Goal: Transaction & Acquisition: Obtain resource

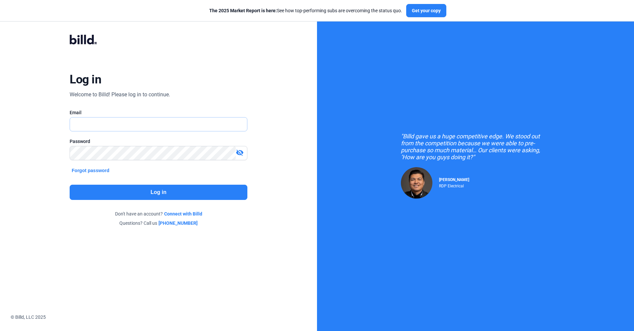
type input "[EMAIL_ADDRESS][DOMAIN_NAME]"
click at [197, 150] on button "Log in" at bounding box center [158, 192] width 177 height 15
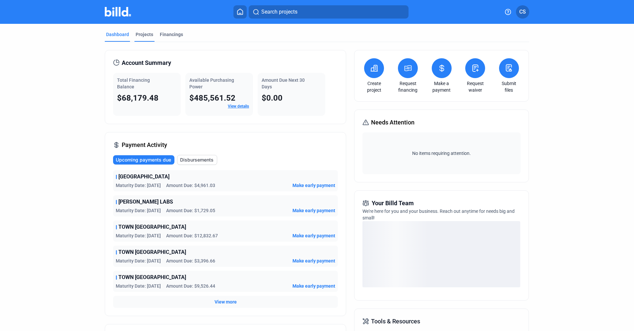
click at [142, 34] on div "Projects" at bounding box center [145, 34] width 18 height 7
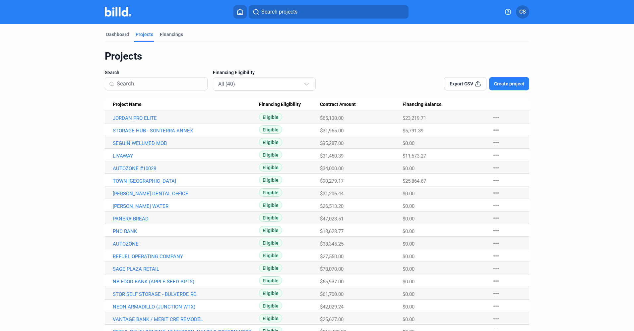
click at [128, 121] on link "PANERA BREAD" at bounding box center [186, 118] width 146 height 6
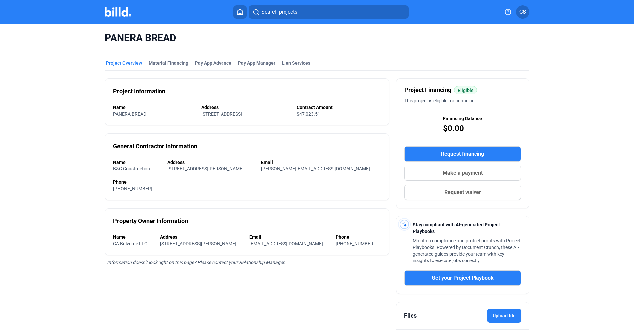
click at [310, 150] on span "Request financing" at bounding box center [462, 154] width 43 height 8
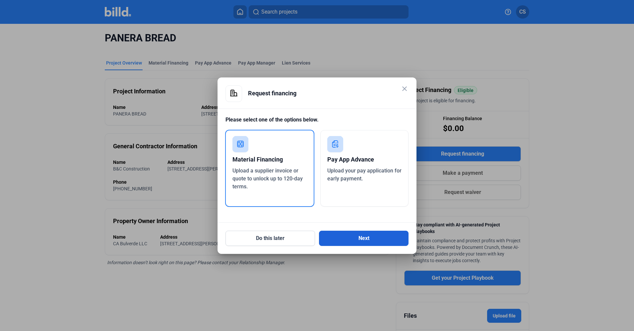
click at [310, 150] on button "Next" at bounding box center [363, 238] width 89 height 15
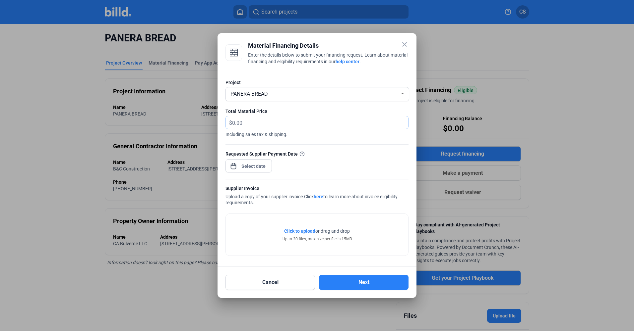
click at [273, 122] on input "text" at bounding box center [316, 122] width 168 height 13
type input "6,812.13"
click at [249, 150] on div "close Material Financing Details Enter the details below to submit your financi…" at bounding box center [317, 165] width 634 height 331
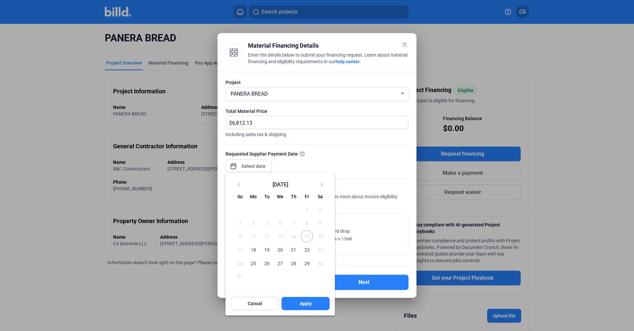
click at [252, 150] on span "18" at bounding box center [253, 250] width 12 height 12
click at [303, 150] on span "Apply" at bounding box center [306, 304] width 12 height 7
type input "[DATE]"
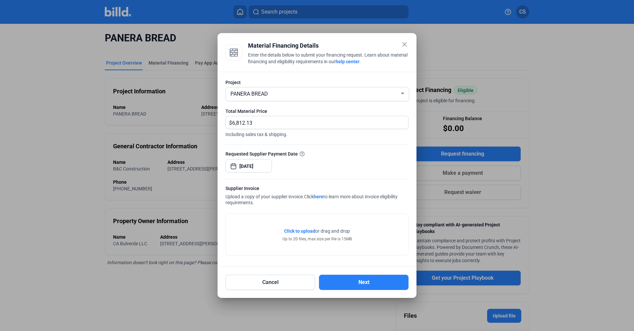
click at [304, 150] on span "Click to upload" at bounding box center [299, 231] width 31 height 5
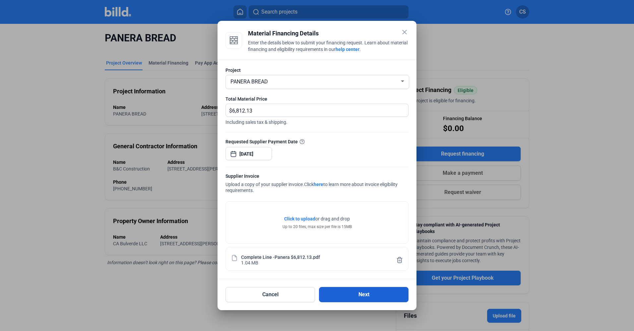
click at [310, 150] on button "Next" at bounding box center [363, 294] width 89 height 15
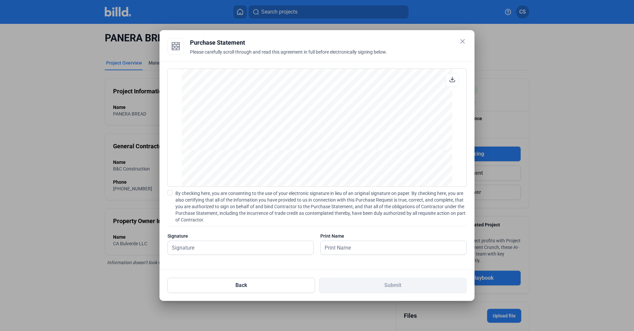
scroll to position [848, 0]
click at [228, 150] on input "text" at bounding box center [237, 248] width 138 height 14
type input "[PERSON_NAME]"
click at [168, 150] on span at bounding box center [169, 192] width 5 height 5
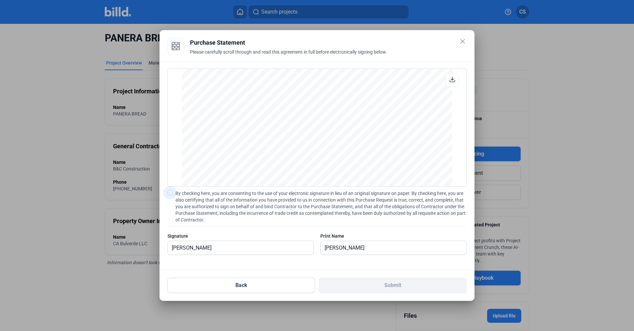
click at [0, 0] on input "By checking here, you are consenting to the use of your electronic signature in…" at bounding box center [0, 0] width 0 height 0
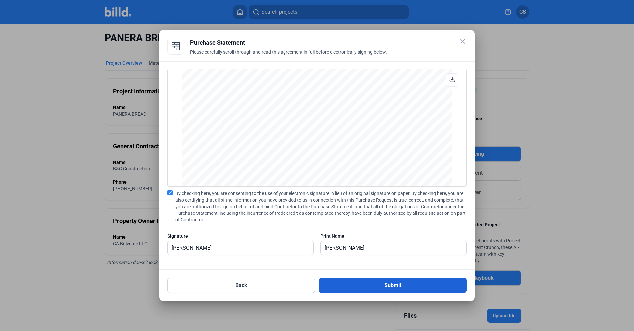
click at [310, 150] on button "Submit" at bounding box center [392, 285] width 147 height 15
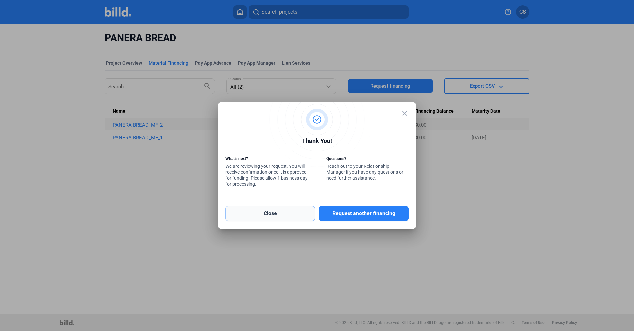
click at [305, 150] on button "Close" at bounding box center [269, 213] width 89 height 15
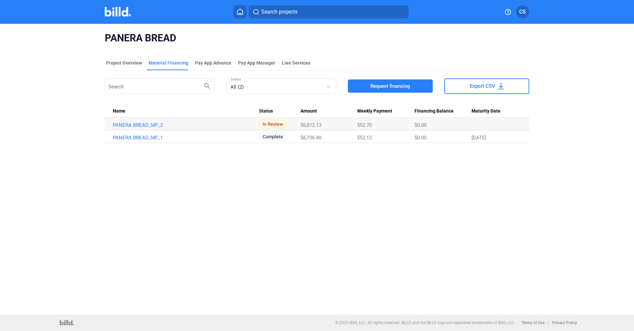
click at [119, 16] on img at bounding box center [118, 12] width 26 height 10
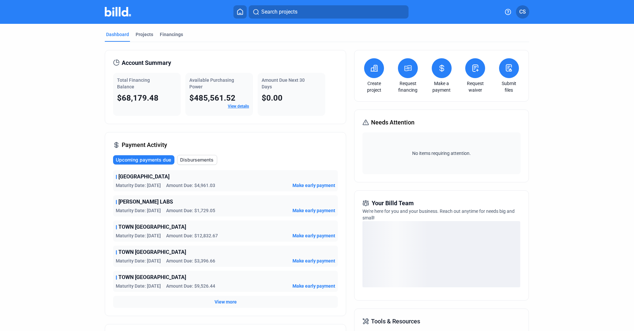
click at [142, 30] on mat-tab-group "Dashboard Projects Financings Account Summary Total Financing Balance $68,179.4…" at bounding box center [317, 233] width 424 height 418
click at [141, 32] on div "Projects" at bounding box center [145, 34] width 18 height 7
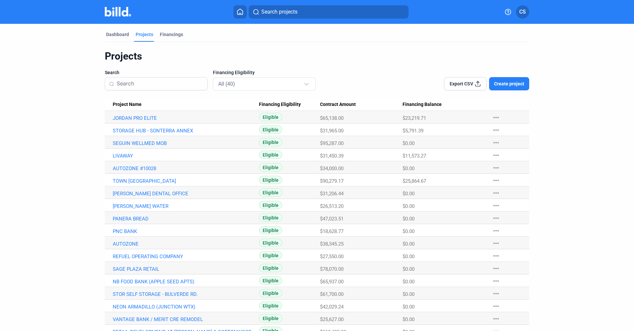
click at [120, 103] on span "Project Name" at bounding box center [127, 105] width 29 height 6
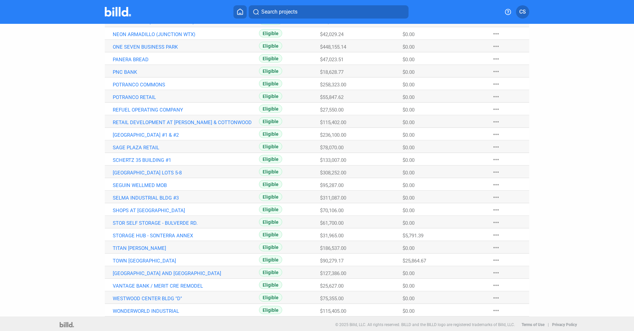
scroll to position [298, 0]
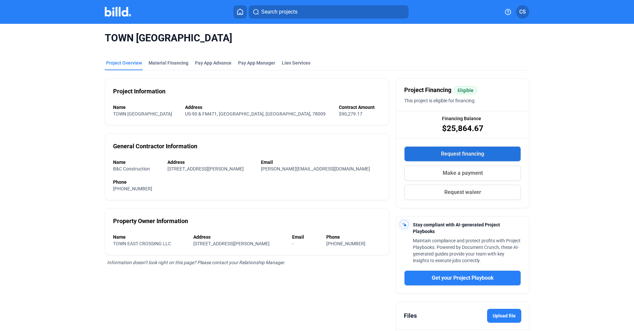
click at [310, 150] on span "Request financing" at bounding box center [462, 154] width 43 height 8
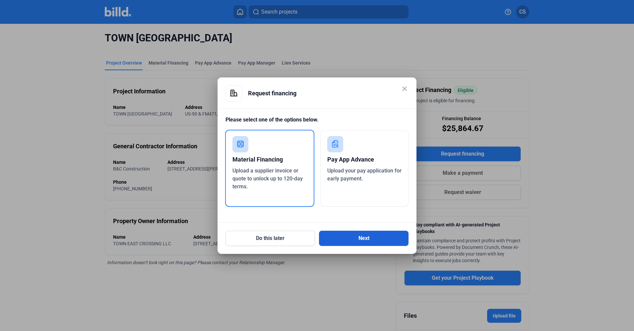
click at [310, 150] on button "Next" at bounding box center [363, 238] width 89 height 15
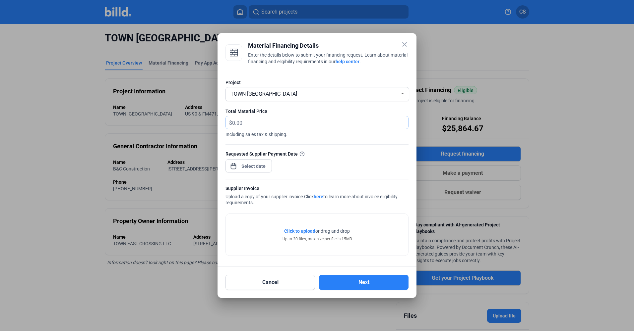
click at [276, 121] on input "text" at bounding box center [320, 122] width 176 height 13
type input "5,152.17"
click at [259, 150] on div "close Material Financing Details Enter the details below to submit your financi…" at bounding box center [317, 165] width 634 height 331
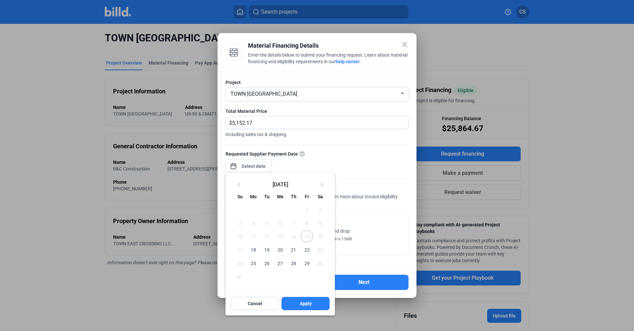
click at [253, 150] on span "18" at bounding box center [253, 250] width 12 height 12
click at [305, 150] on span "22" at bounding box center [307, 250] width 12 height 12
click at [297, 150] on button "Apply" at bounding box center [305, 303] width 48 height 13
type input "[DATE]"
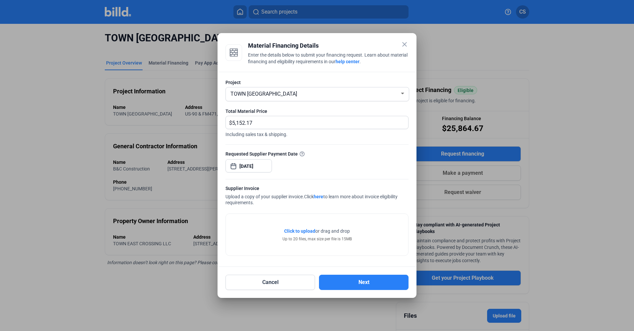
click at [297, 150] on span "Click to upload" at bounding box center [299, 231] width 31 height 5
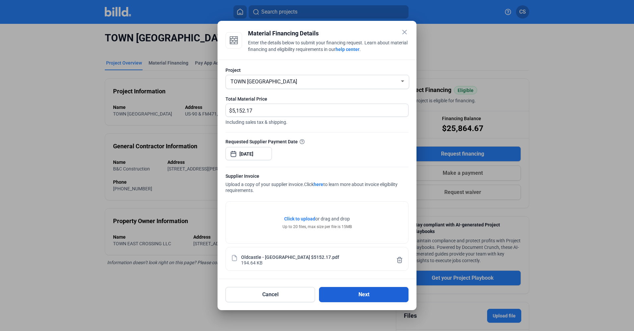
click at [310, 150] on button "Next" at bounding box center [363, 294] width 89 height 15
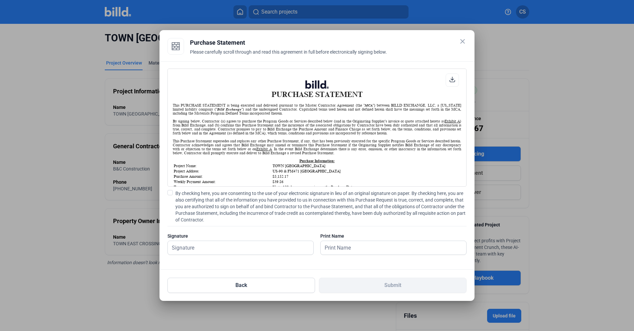
scroll to position [0, 0]
click at [170, 150] on span at bounding box center [169, 192] width 5 height 5
click at [0, 0] on input "By checking here, you are consenting to the use of your electronic signature in…" at bounding box center [0, 0] width 0 height 0
click at [183, 150] on input "text" at bounding box center [237, 248] width 138 height 14
type input "[PERSON_NAME]"
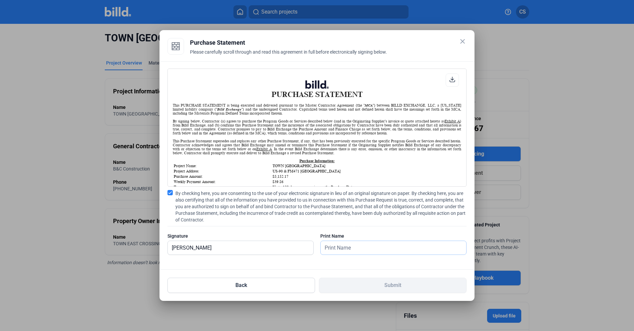
type input "[PERSON_NAME]"
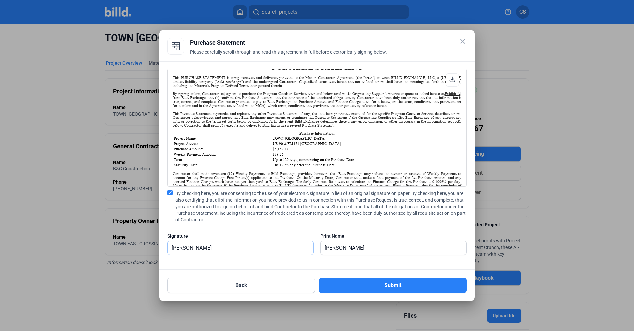
scroll to position [0, 0]
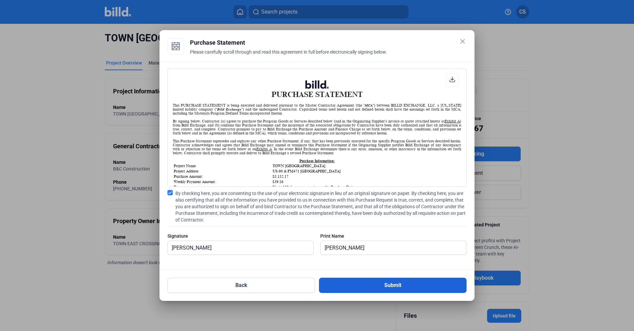
click at [310, 150] on button "Submit" at bounding box center [392, 285] width 147 height 15
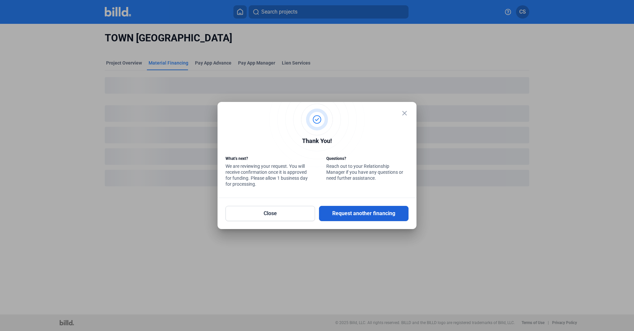
click at [310, 150] on button "Request another financing" at bounding box center [363, 213] width 89 height 15
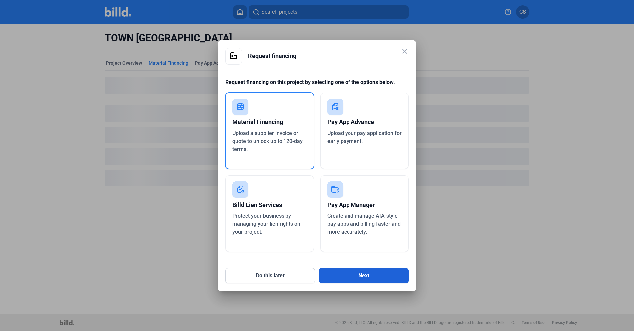
click at [310, 150] on button "Next" at bounding box center [363, 275] width 89 height 15
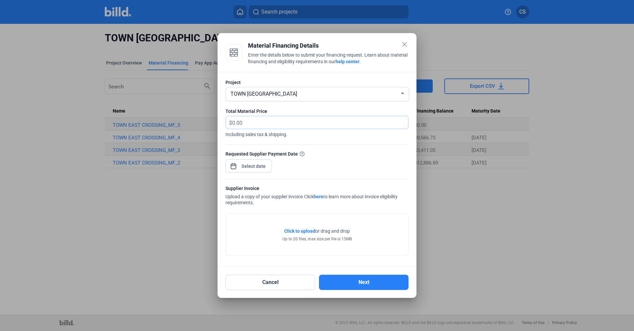
click at [252, 125] on input "text" at bounding box center [316, 122] width 168 height 13
type input "7,433.93"
click at [261, 150] on div "close Material Financing Details Enter the details below to submit your financi…" at bounding box center [317, 165] width 634 height 331
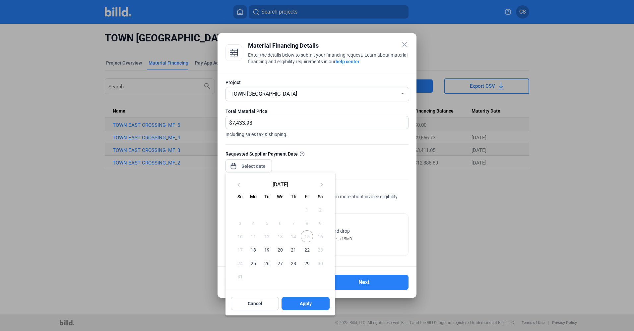
click at [307, 150] on span "22" at bounding box center [307, 250] width 12 height 12
click at [310, 150] on button "Apply" at bounding box center [305, 303] width 48 height 13
type input "[DATE]"
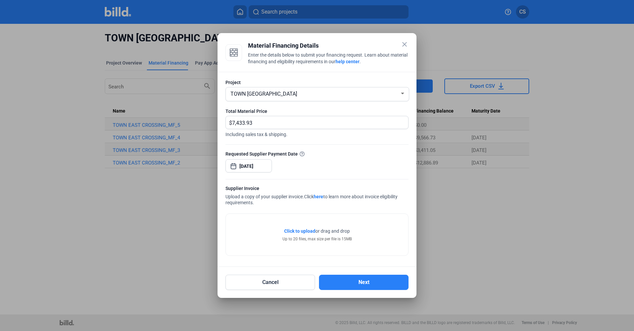
click at [299, 150] on span "Click to upload" at bounding box center [299, 231] width 31 height 5
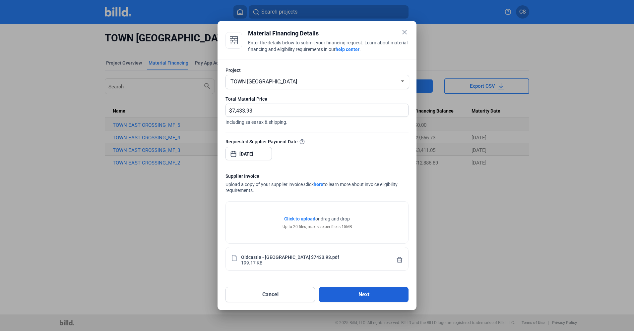
click at [310, 150] on button "Next" at bounding box center [363, 294] width 89 height 15
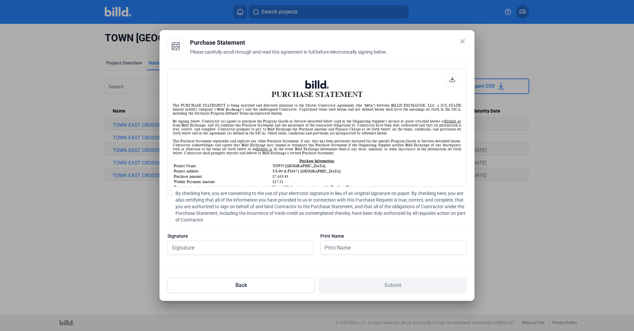
scroll to position [0, 0]
click at [169, 150] on span at bounding box center [169, 192] width 5 height 5
click at [0, 0] on input "By checking here, you are consenting to the use of your electronic signature in…" at bounding box center [0, 0] width 0 height 0
click at [174, 150] on input "text" at bounding box center [237, 248] width 138 height 14
type input "[PERSON_NAME]"
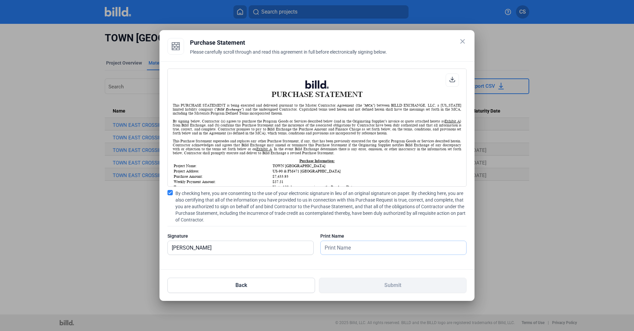
type input "[PERSON_NAME]"
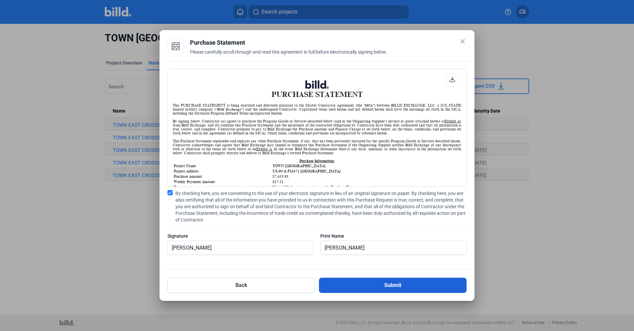
click at [310, 150] on button "Submit" at bounding box center [392, 285] width 147 height 15
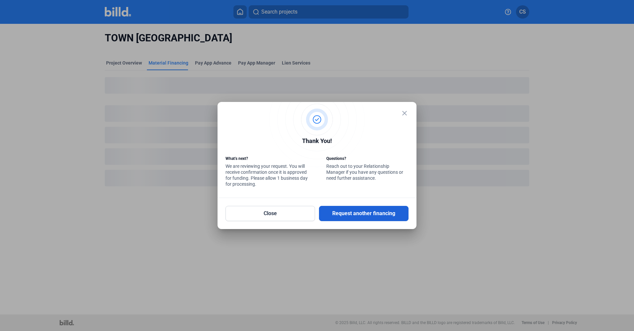
click at [310, 150] on button "Request another financing" at bounding box center [363, 213] width 89 height 15
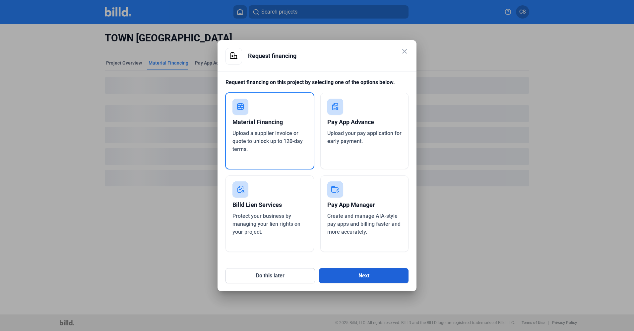
click at [310, 150] on button "Next" at bounding box center [363, 275] width 89 height 15
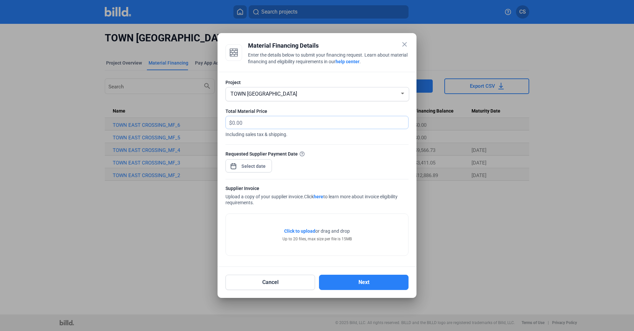
click at [248, 123] on input "text" at bounding box center [316, 122] width 168 height 13
type input "5,570.27"
click at [246, 150] on div "close Material Financing Details Enter the details below to submit your financi…" at bounding box center [317, 165] width 634 height 331
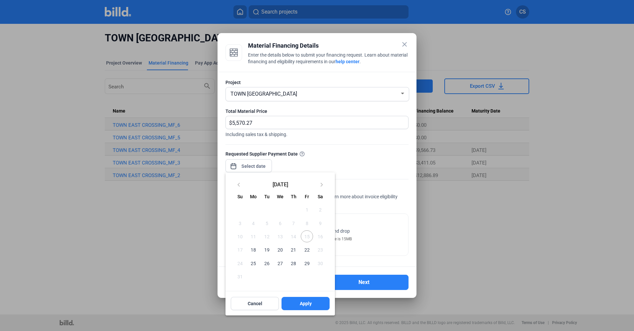
click at [305, 150] on span "29" at bounding box center [307, 263] width 12 height 12
click at [303, 150] on span "Apply" at bounding box center [306, 304] width 12 height 7
type input "[DATE]"
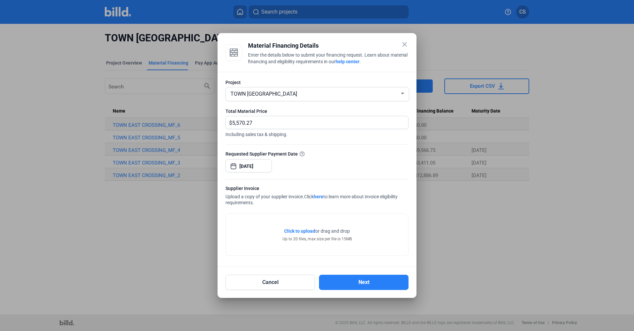
click at [296, 150] on span "Click to upload" at bounding box center [299, 231] width 31 height 5
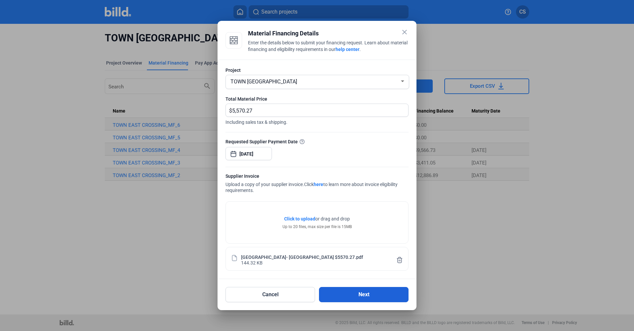
click at [310, 150] on button "Next" at bounding box center [363, 294] width 89 height 15
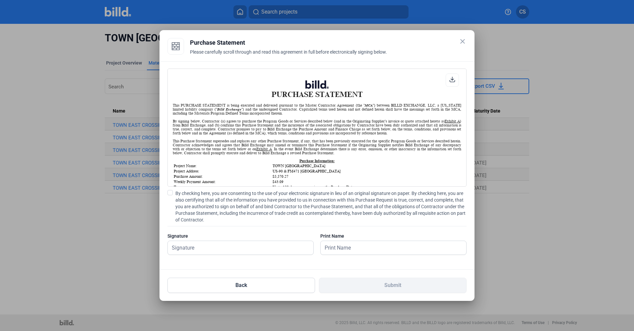
scroll to position [0, 0]
click at [171, 150] on span at bounding box center [169, 192] width 5 height 5
click at [0, 0] on input "By checking here, you are consenting to the use of your electronic signature in…" at bounding box center [0, 0] width 0 height 0
click at [179, 150] on input "text" at bounding box center [240, 248] width 145 height 14
type input "[PERSON_NAME]"
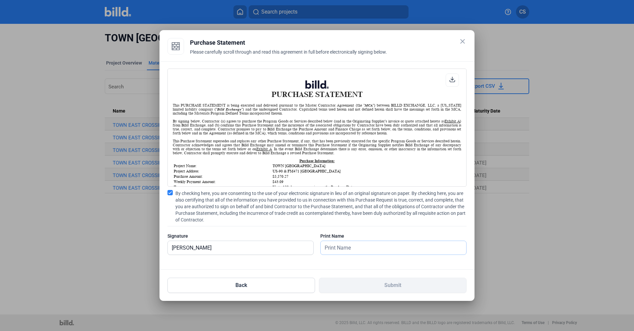
type input "[PERSON_NAME]"
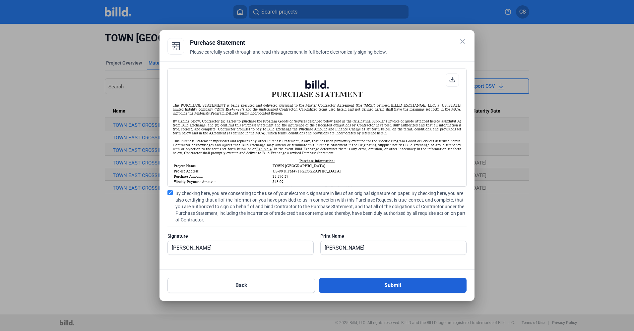
click at [310, 150] on button "Submit" at bounding box center [392, 285] width 147 height 15
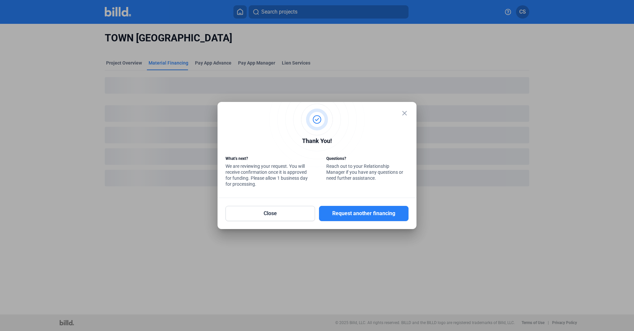
click at [310, 112] on mat-icon "close" at bounding box center [404, 113] width 8 height 8
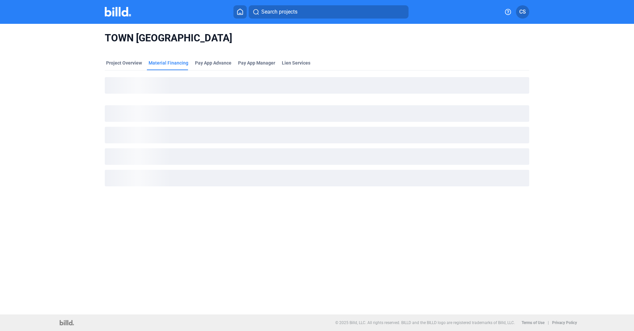
click at [120, 12] on img at bounding box center [118, 12] width 26 height 10
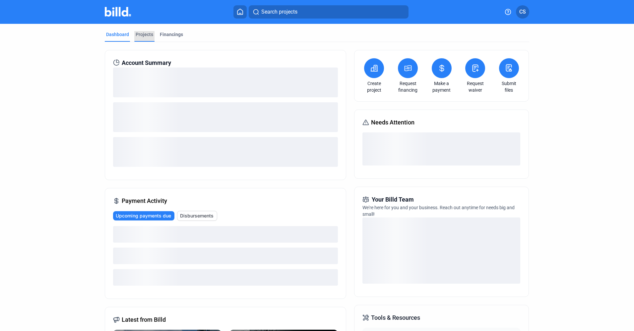
click at [137, 31] on div "Projects" at bounding box center [145, 34] width 18 height 7
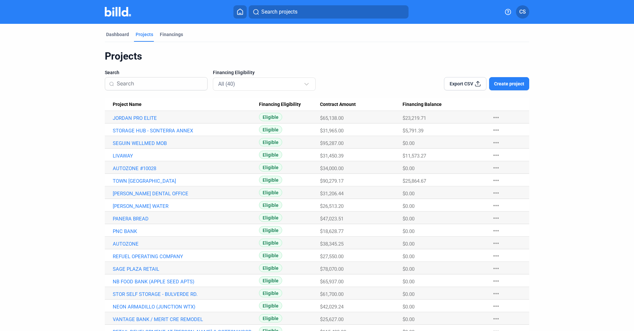
click at [133, 106] on span "Project Name" at bounding box center [127, 105] width 29 height 6
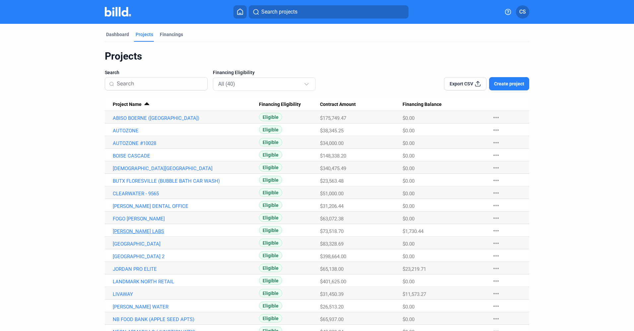
click at [135, 121] on link "[PERSON_NAME] LABS" at bounding box center [186, 118] width 146 height 6
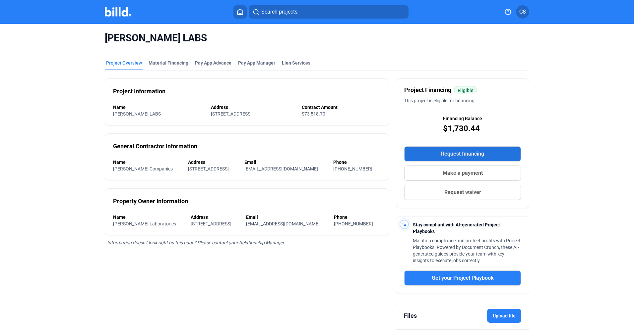
click at [310, 150] on span "Request financing" at bounding box center [462, 154] width 43 height 8
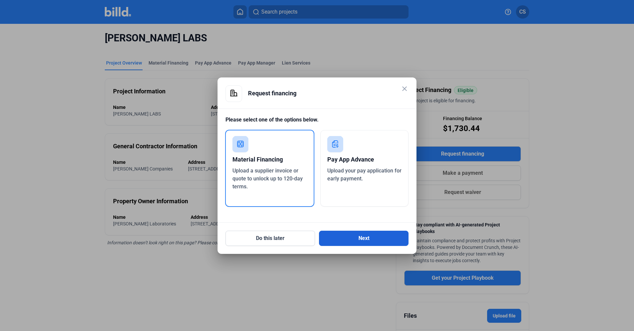
click at [310, 150] on button "Next" at bounding box center [363, 238] width 89 height 15
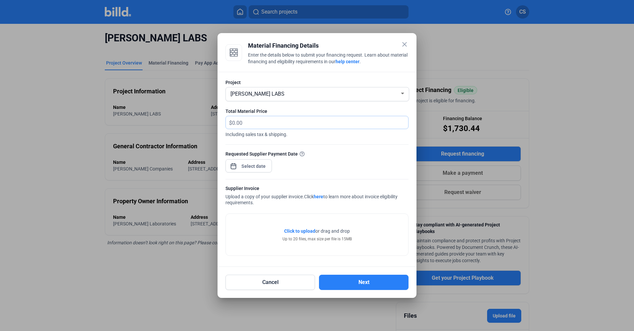
click at [261, 121] on input "text" at bounding box center [320, 122] width 176 height 13
type input "14,638.27"
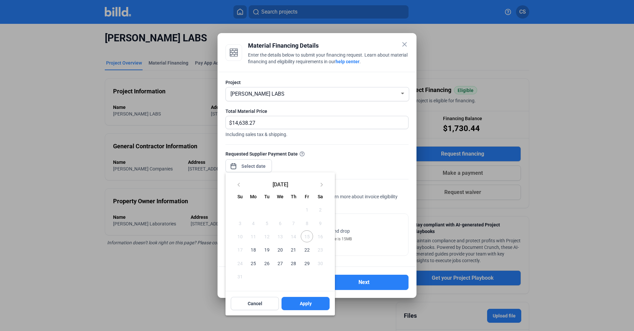
click at [258, 150] on div "close Material Financing Details Enter the details below to submit your financi…" at bounding box center [317, 165] width 634 height 331
click at [304, 150] on span "22" at bounding box center [307, 250] width 12 height 12
click at [297, 150] on button "Apply" at bounding box center [305, 303] width 48 height 13
type input "[DATE]"
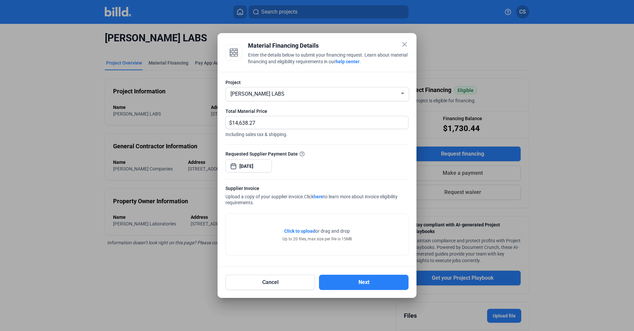
click at [300, 150] on span "Click to upload" at bounding box center [299, 231] width 31 height 5
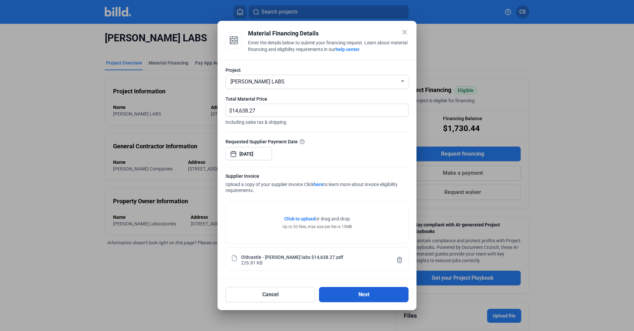
click at [310, 150] on button "Next" at bounding box center [363, 294] width 89 height 15
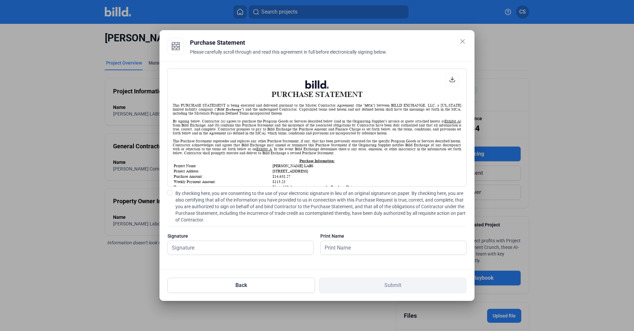
scroll to position [0, 0]
click at [169, 150] on span at bounding box center [169, 192] width 5 height 5
click at [0, 0] on input "By checking here, you are consenting to the use of your electronic signature in…" at bounding box center [0, 0] width 0 height 0
click at [195, 150] on input "text" at bounding box center [237, 248] width 138 height 14
type input "[PERSON_NAME]"
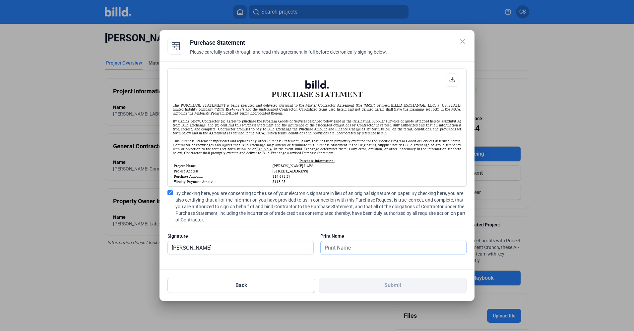
type input "[PERSON_NAME]"
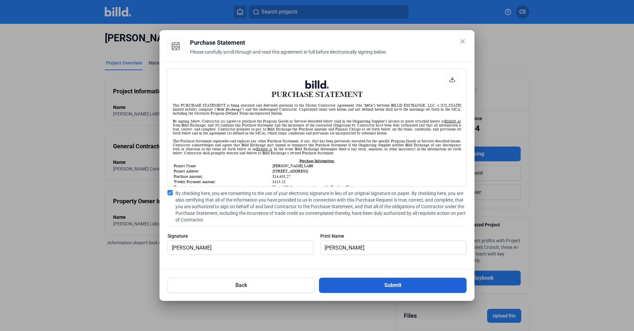
click at [310, 150] on button "Submit" at bounding box center [392, 285] width 147 height 15
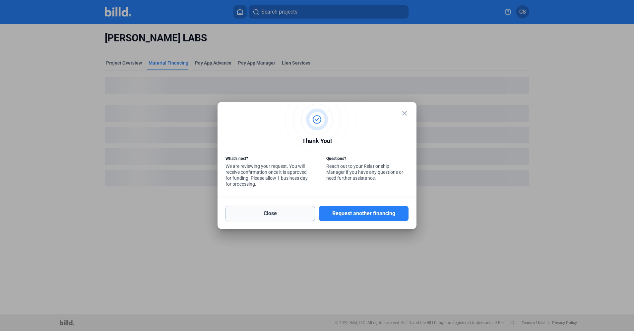
click at [302, 150] on button "Close" at bounding box center [269, 213] width 89 height 15
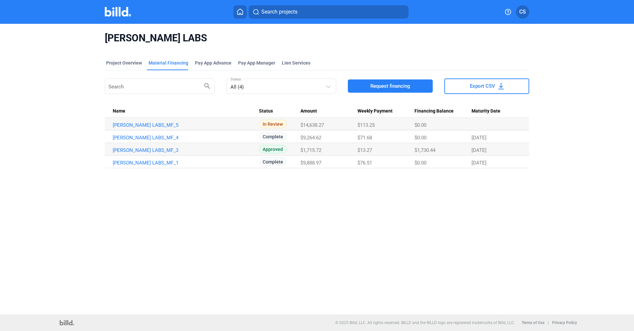
click at [121, 15] on img at bounding box center [118, 12] width 26 height 10
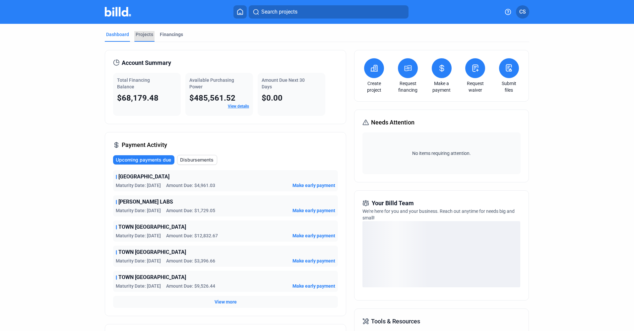
click at [148, 37] on div "Projects" at bounding box center [145, 34] width 18 height 7
